Goal: Task Accomplishment & Management: Complete application form

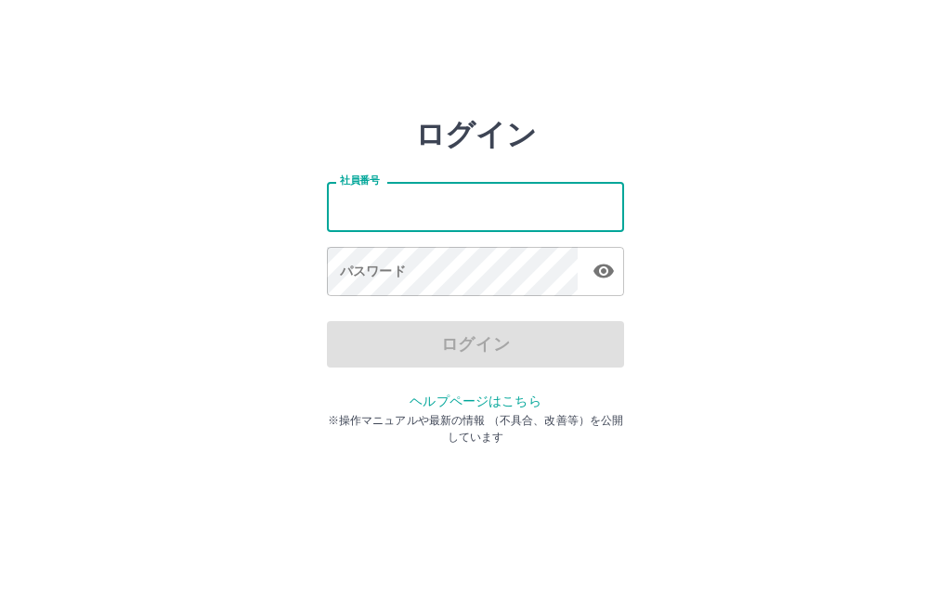
scroll to position [94, 0]
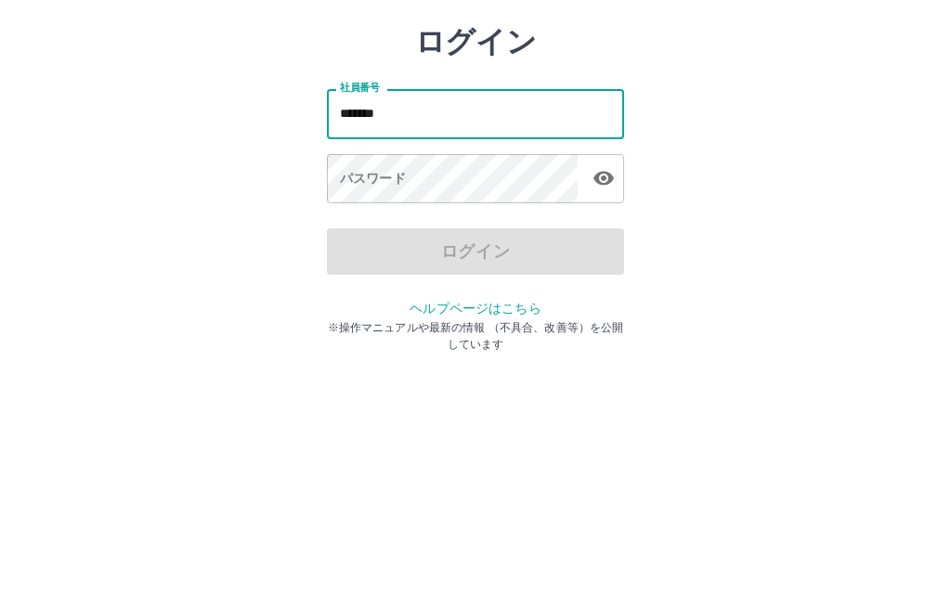
type input "*******"
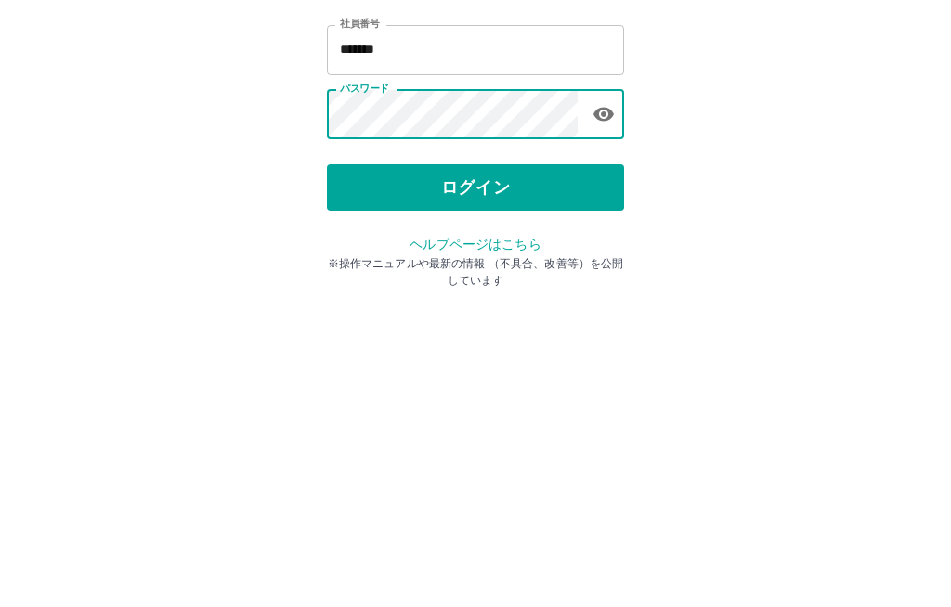
click at [604, 265] on icon "button" at bounding box center [604, 272] width 20 height 14
click at [553, 321] on button "ログイン" at bounding box center [475, 344] width 297 height 46
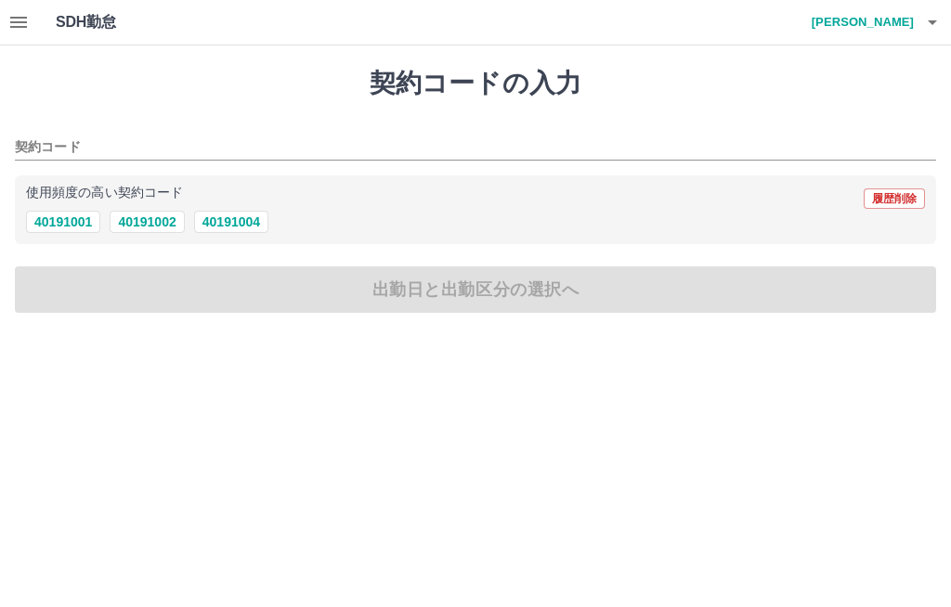
click at [228, 226] on button "40191004" at bounding box center [231, 222] width 74 height 22
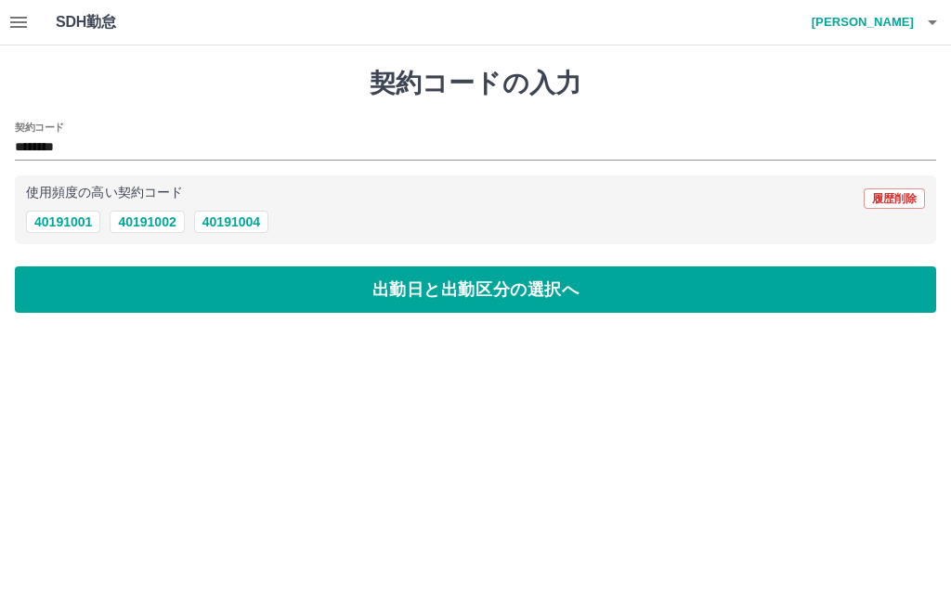
type input "********"
click at [15, 20] on icon "button" at bounding box center [18, 22] width 22 height 22
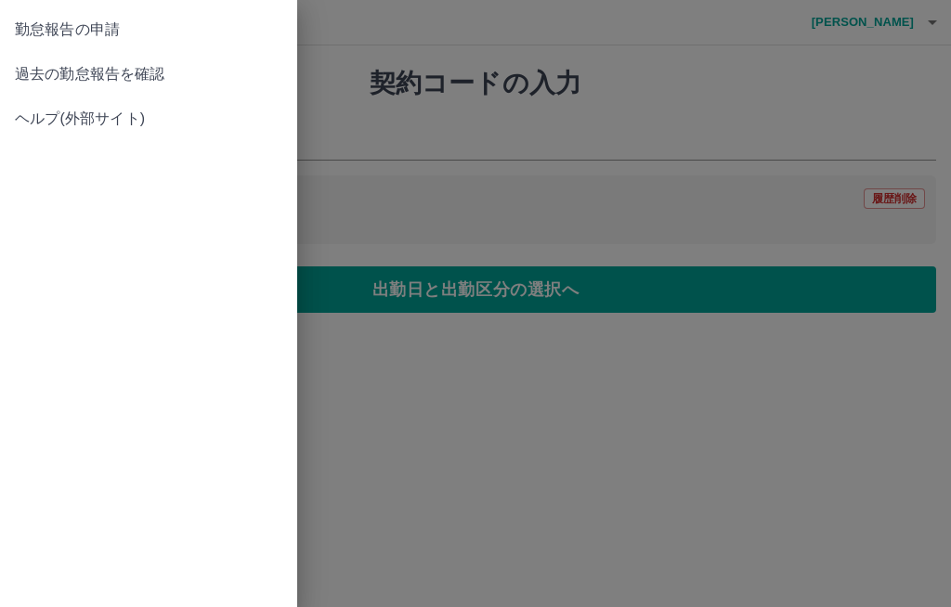
click at [167, 82] on span "過去の勤怠報告を確認" at bounding box center [148, 74] width 267 height 22
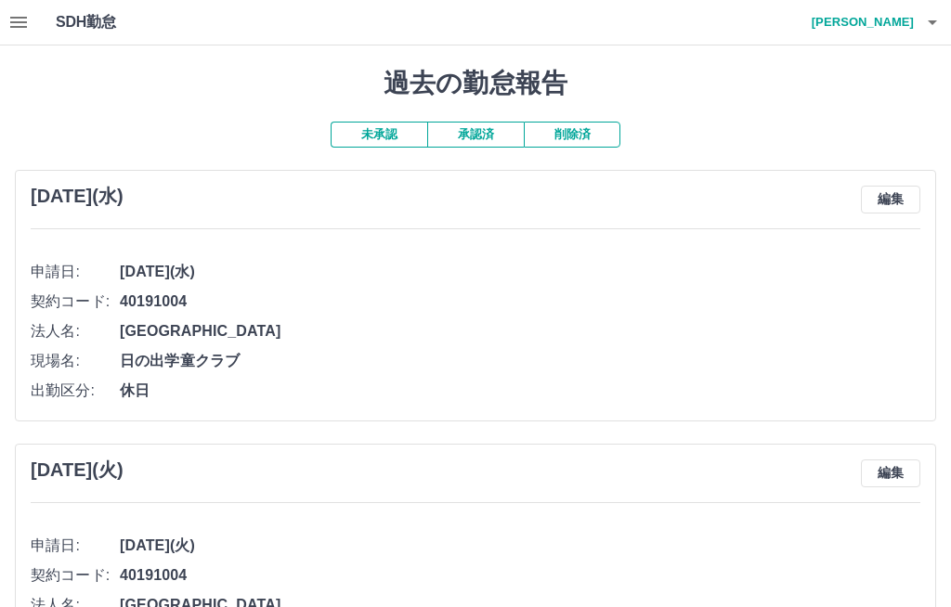
click at [480, 132] on button "承認済" at bounding box center [475, 135] width 97 height 26
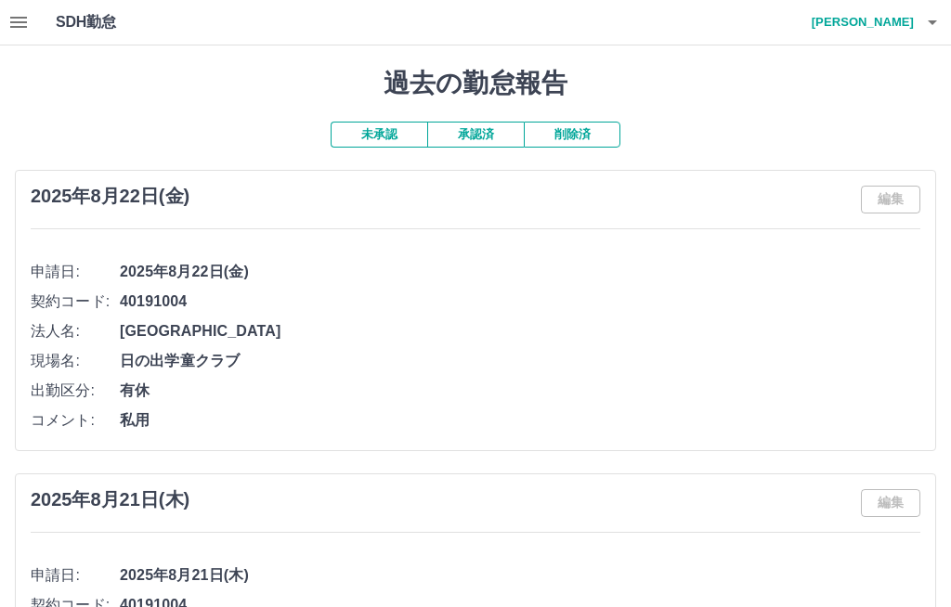
click at [23, 29] on icon "button" at bounding box center [18, 22] width 22 height 22
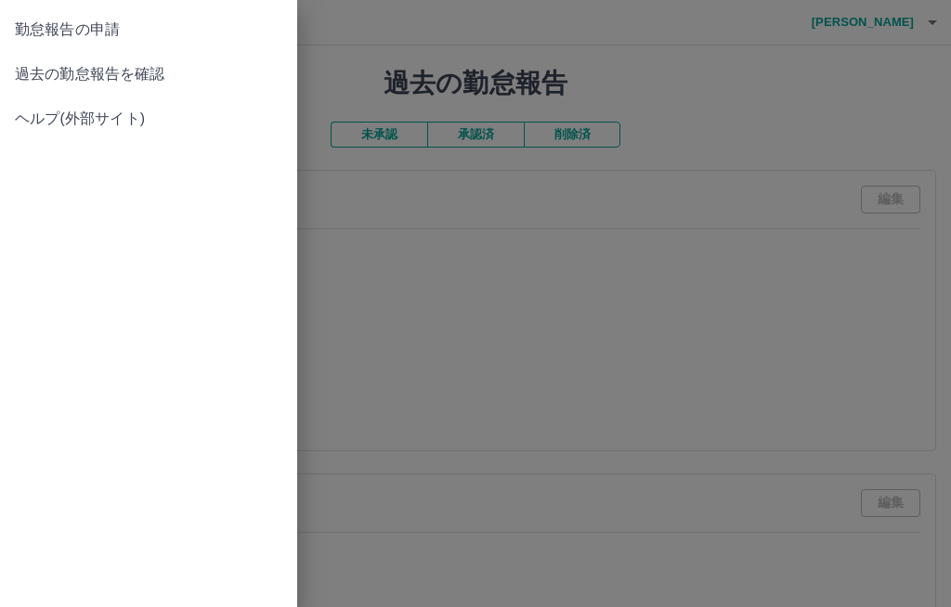
click at [137, 33] on span "勤怠報告の申請" at bounding box center [148, 30] width 267 height 22
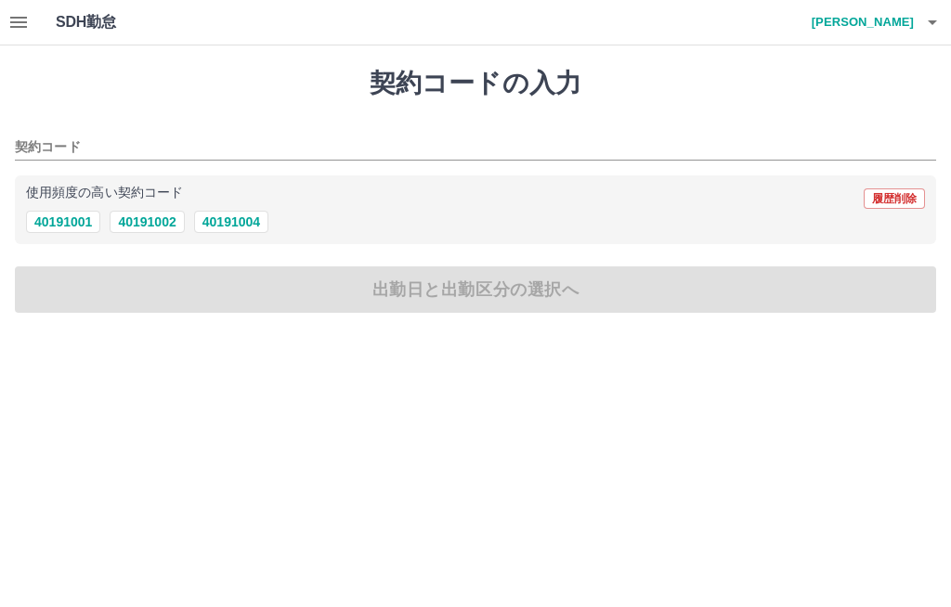
click at [243, 226] on button "40191004" at bounding box center [231, 222] width 74 height 22
type input "********"
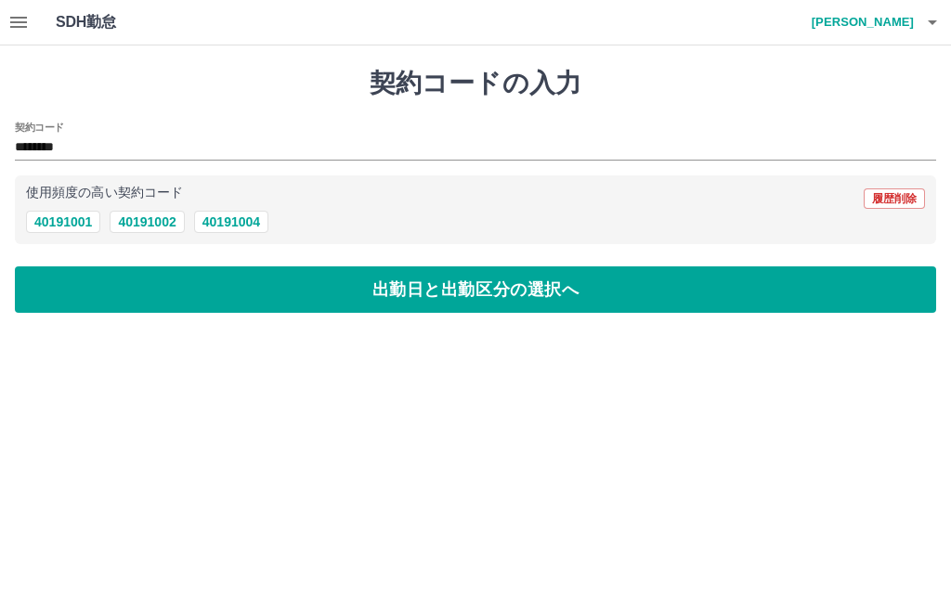
click at [312, 294] on button "出勤日と出勤区分の選択へ" at bounding box center [475, 290] width 921 height 46
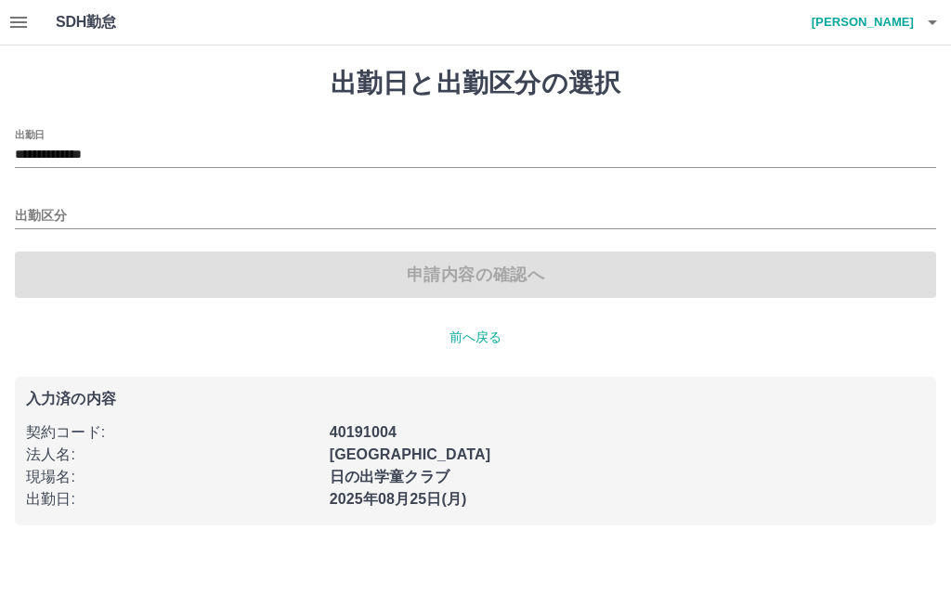
click at [35, 216] on input "出勤区分" at bounding box center [475, 216] width 921 height 23
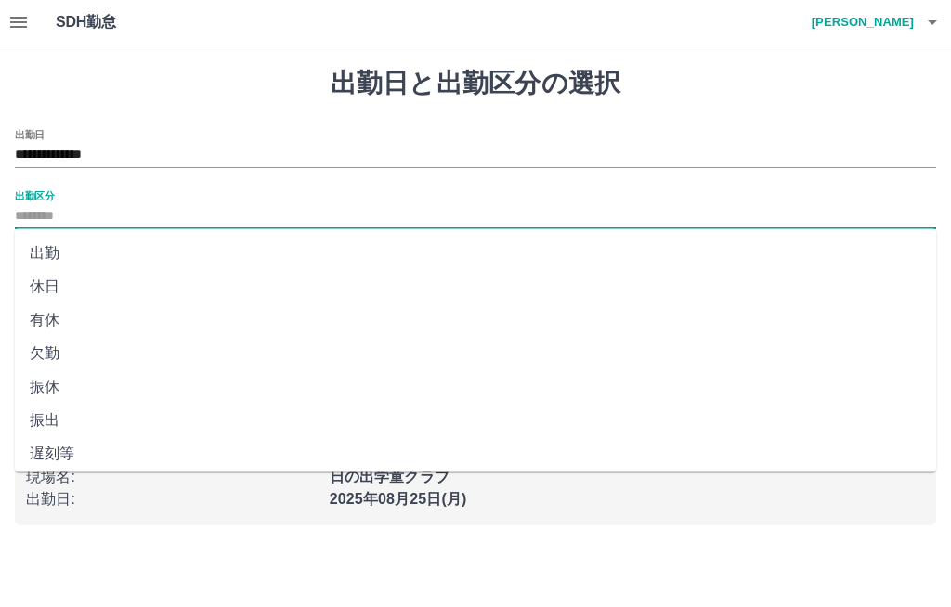
click at [52, 254] on li "出勤" at bounding box center [475, 253] width 921 height 33
type input "**"
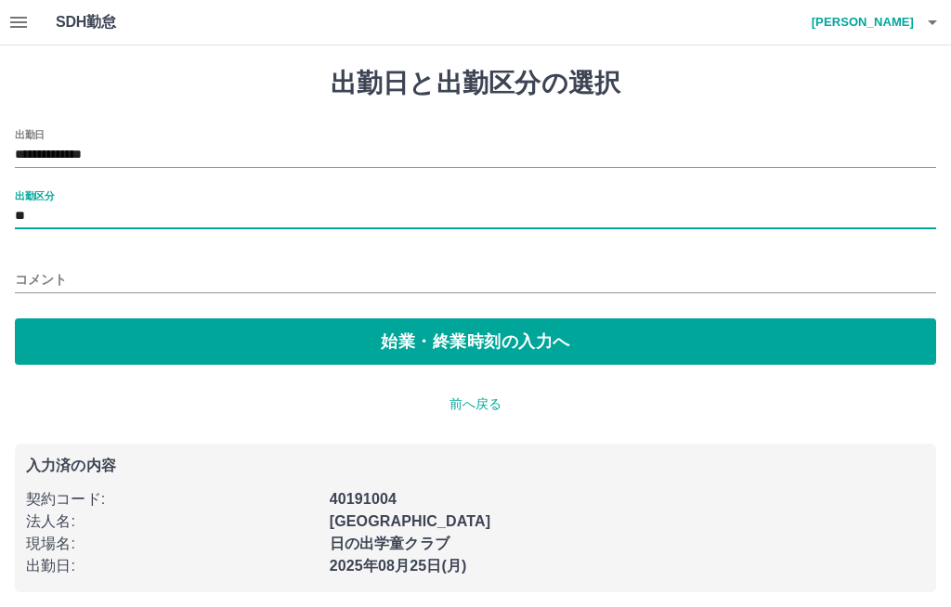
click at [229, 338] on button "始業・終業時刻の入力へ" at bounding box center [475, 342] width 921 height 46
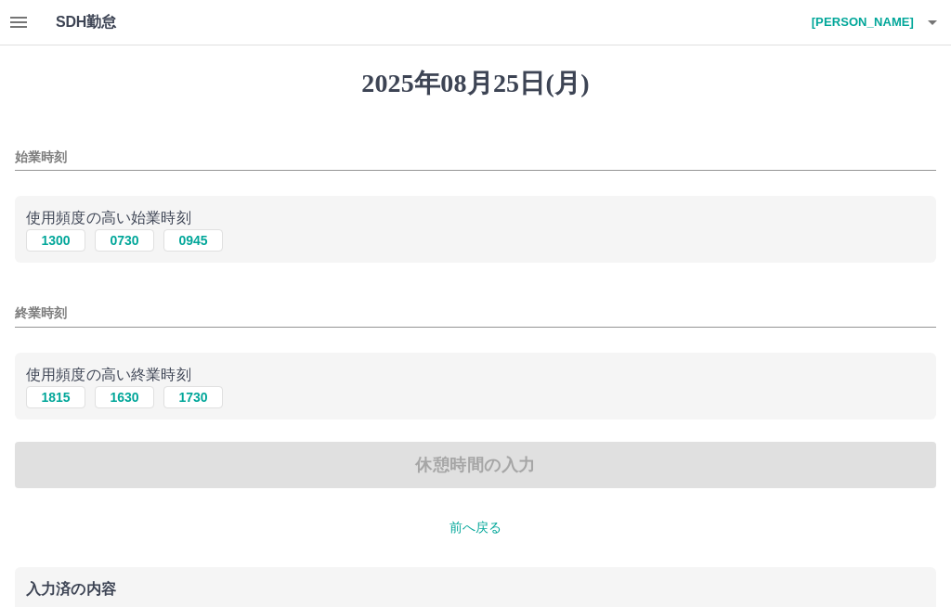
click at [192, 244] on button "0945" at bounding box center [192, 240] width 59 height 22
type input "****"
click at [39, 316] on input "終業時刻" at bounding box center [475, 313] width 921 height 27
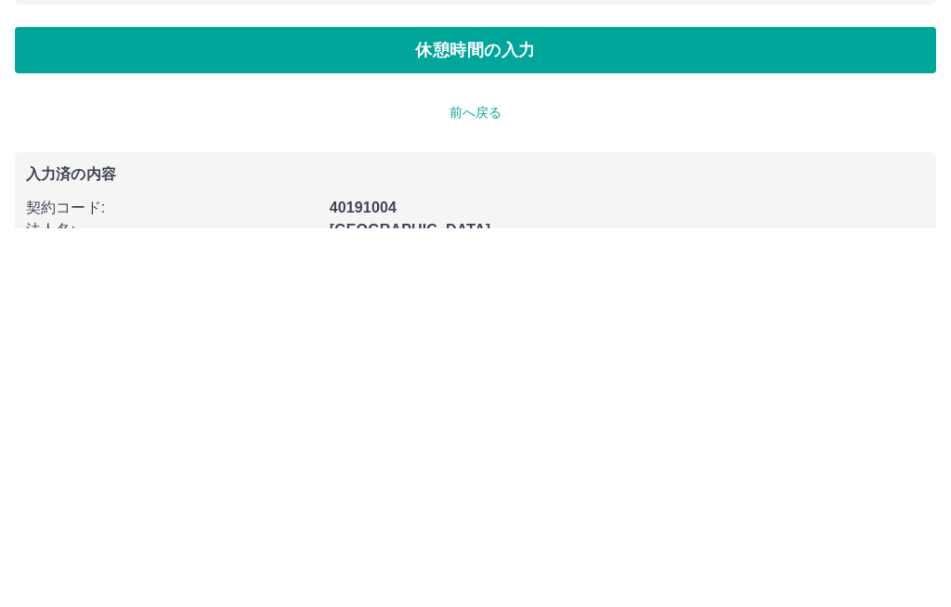
type input "****"
click at [512, 407] on button "休憩時間の入力" at bounding box center [475, 430] width 921 height 46
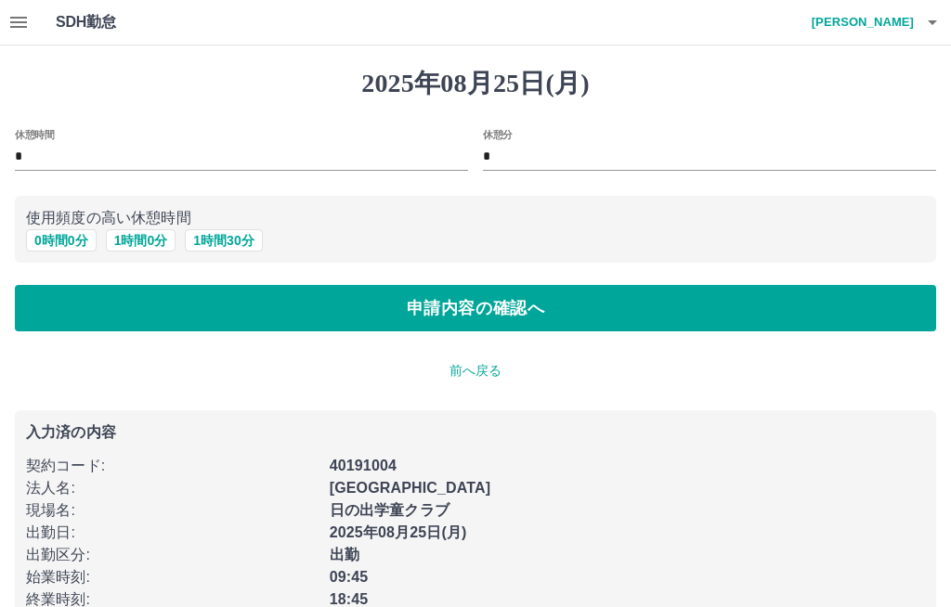
click at [137, 245] on button "1 時間 0 分" at bounding box center [141, 240] width 71 height 22
type input "*"
click at [278, 307] on button "申請内容の確認へ" at bounding box center [475, 308] width 921 height 46
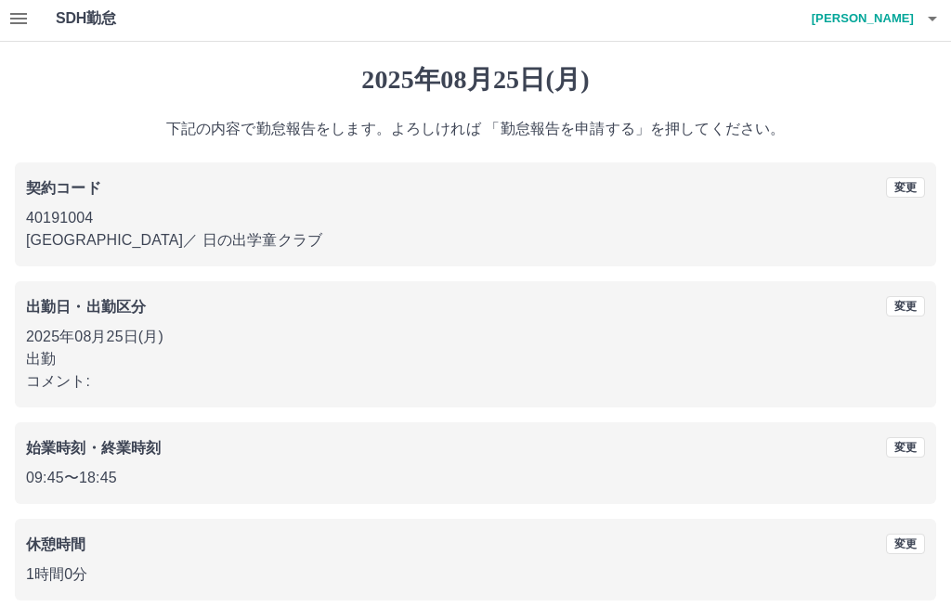
scroll to position [23, 0]
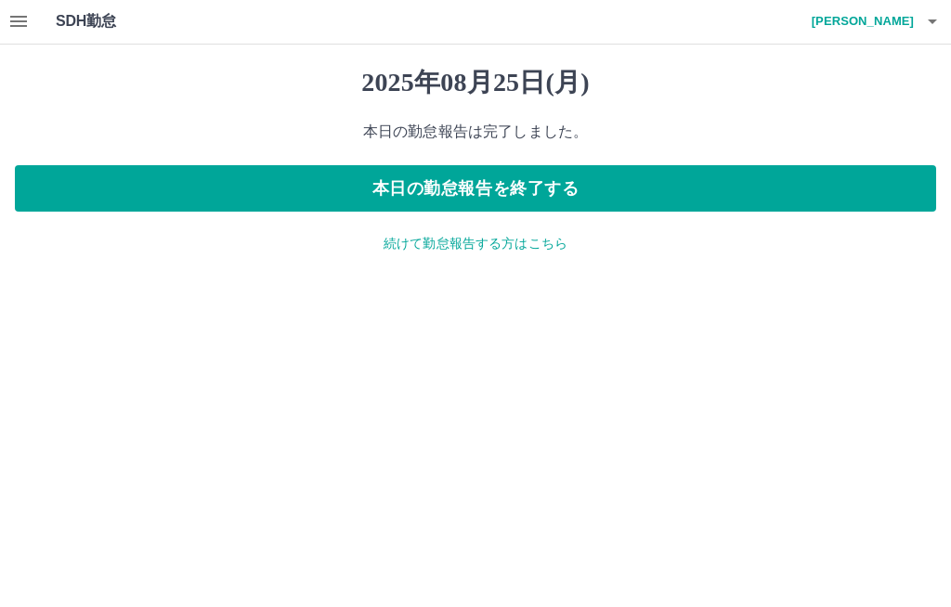
click at [83, 30] on h1 "SDH勤怠" at bounding box center [116, 22] width 121 height 45
click at [100, 28] on h1 "SDH勤怠" at bounding box center [116, 22] width 121 height 45
click at [30, 22] on button "button" at bounding box center [18, 22] width 37 height 45
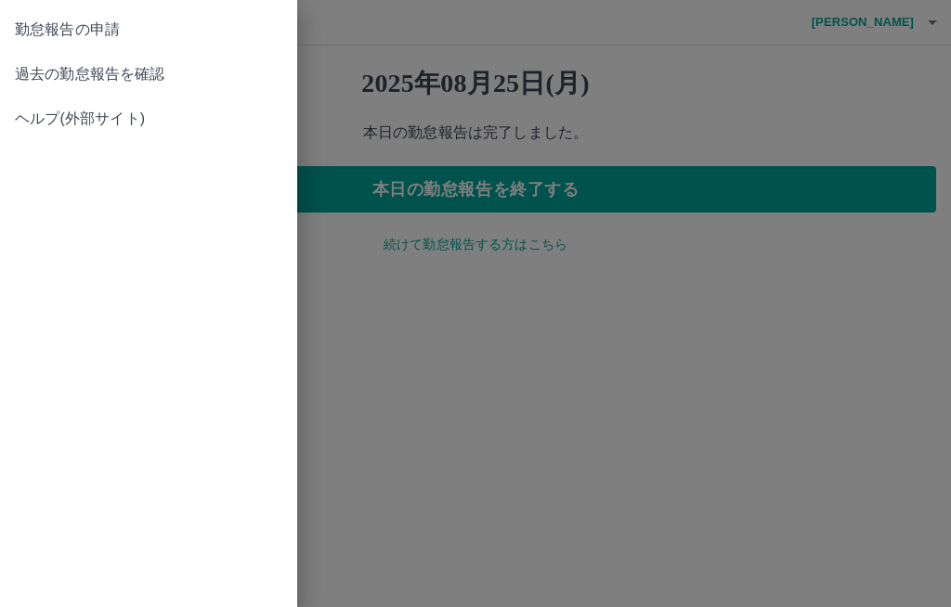
click at [189, 84] on span "過去の勤怠報告を確認" at bounding box center [148, 74] width 267 height 22
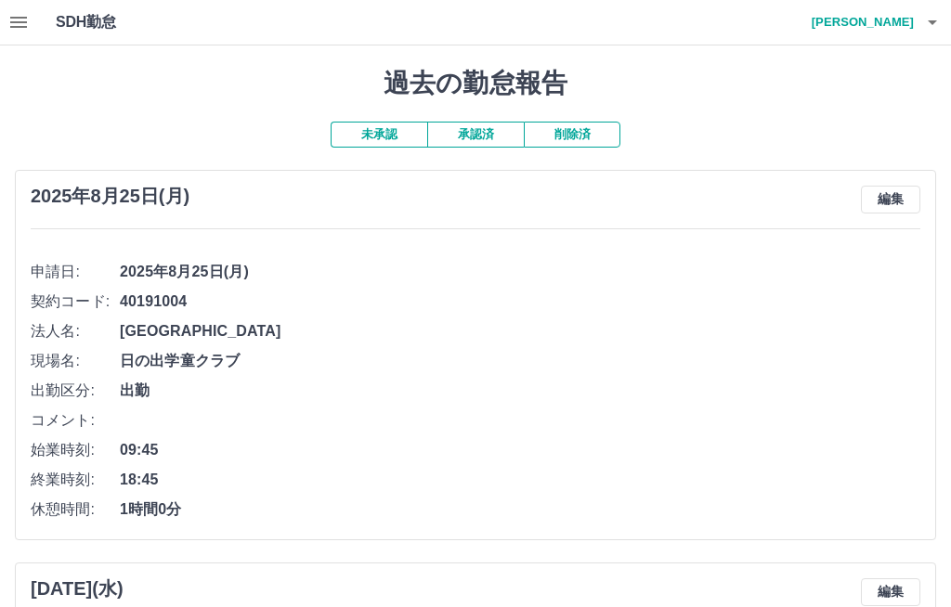
click at [920, 24] on button "button" at bounding box center [932, 22] width 37 height 45
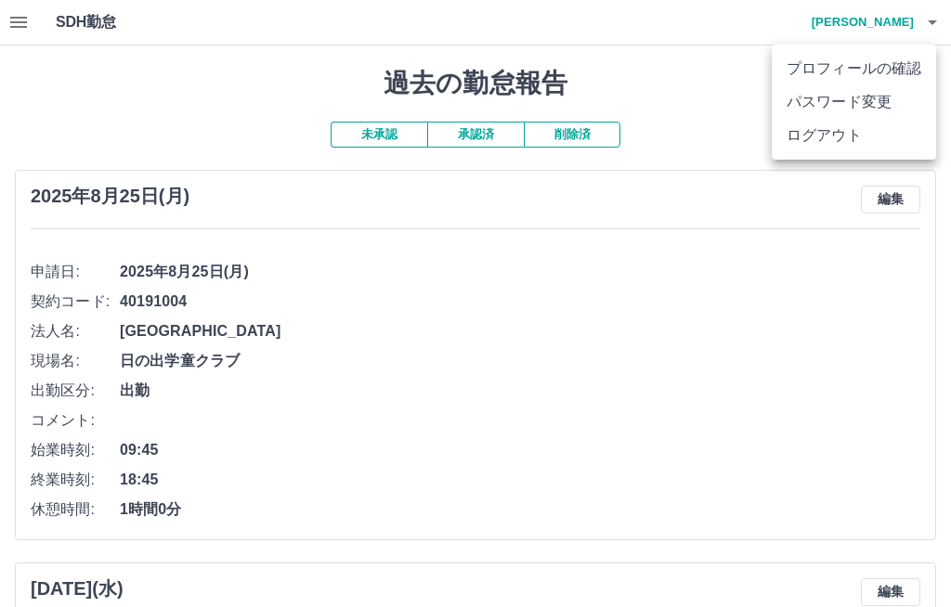
click at [828, 144] on li "ログアウト" at bounding box center [854, 135] width 164 height 33
